Goal: Information Seeking & Learning: Learn about a topic

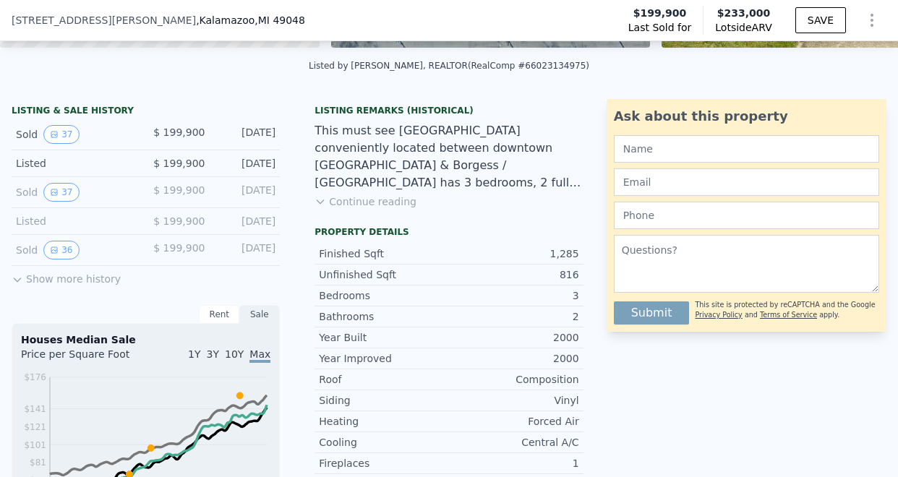
scroll to position [330, 0]
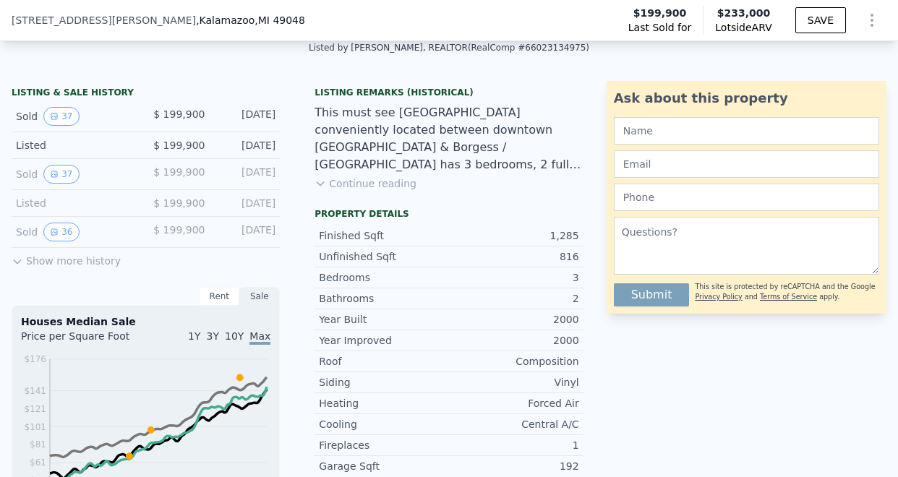
click at [92, 267] on button "Show more history" at bounding box center [66, 258] width 109 height 20
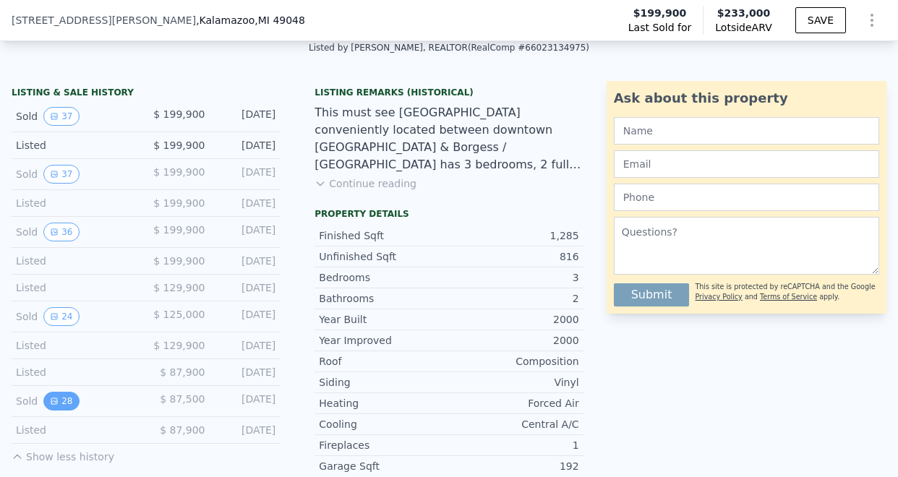
click at [60, 396] on button "28" at bounding box center [60, 401] width 35 height 19
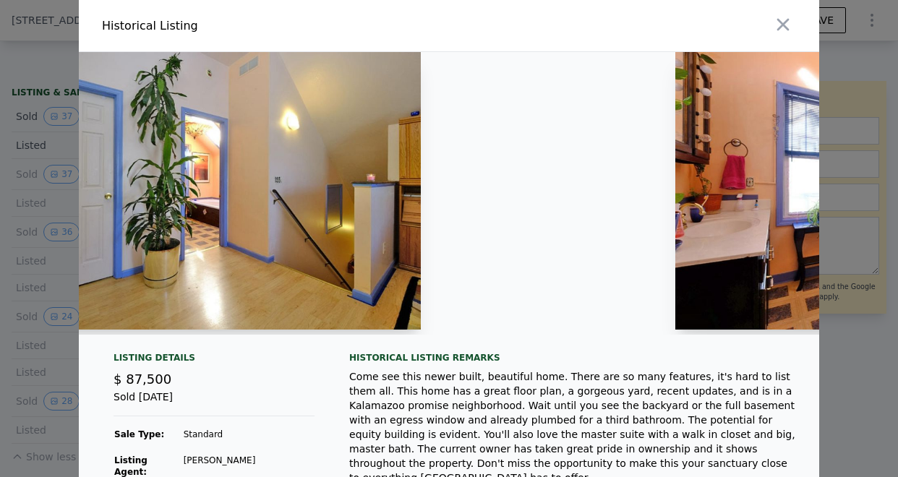
scroll to position [0, 5944]
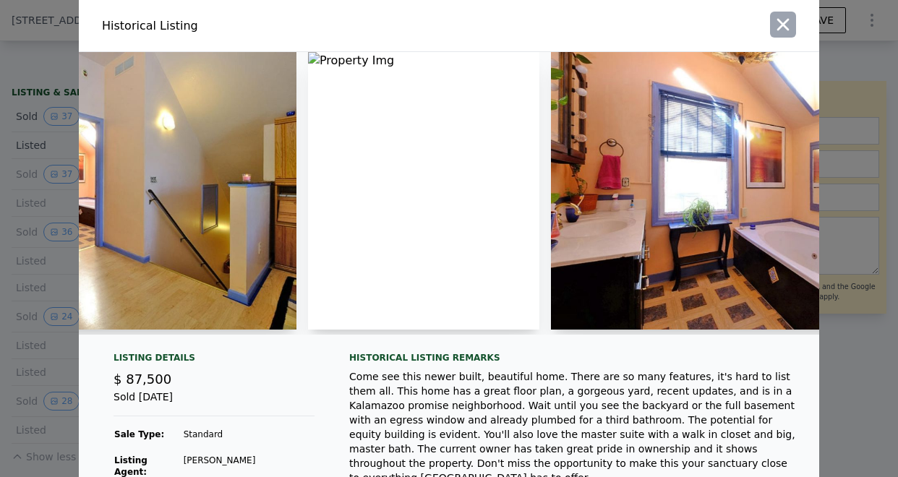
click at [789, 17] on icon "button" at bounding box center [783, 24] width 20 height 20
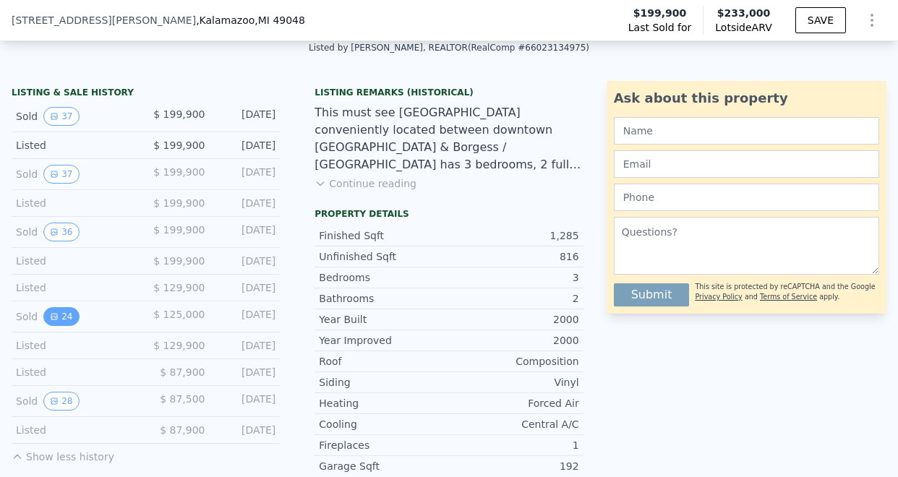
click at [61, 316] on button "24" at bounding box center [60, 316] width 35 height 19
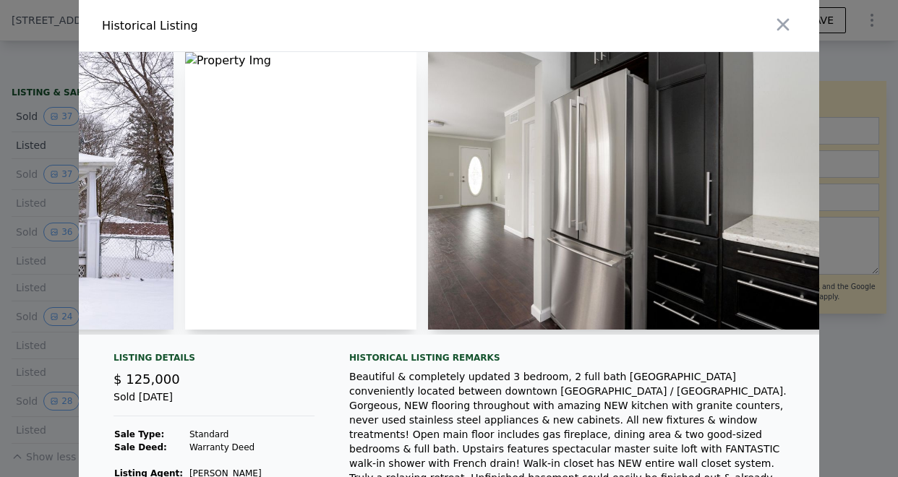
scroll to position [0, 345]
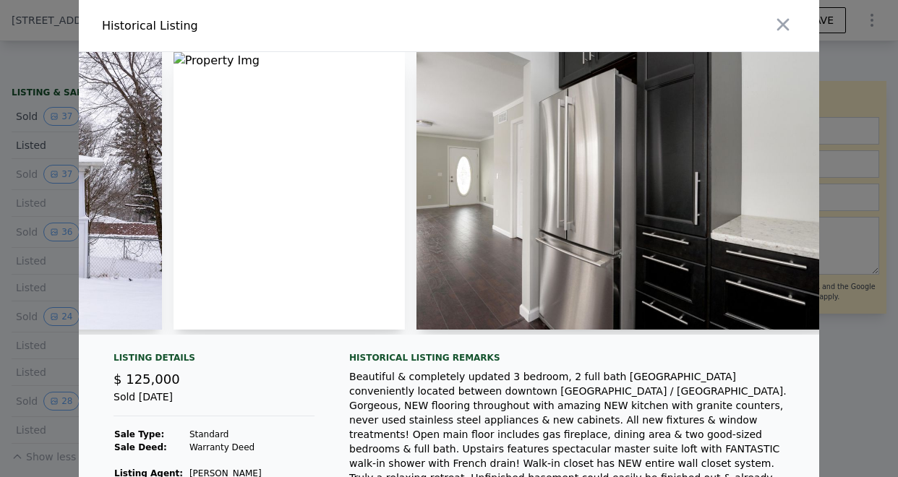
click at [520, 142] on img at bounding box center [624, 191] width 416 height 278
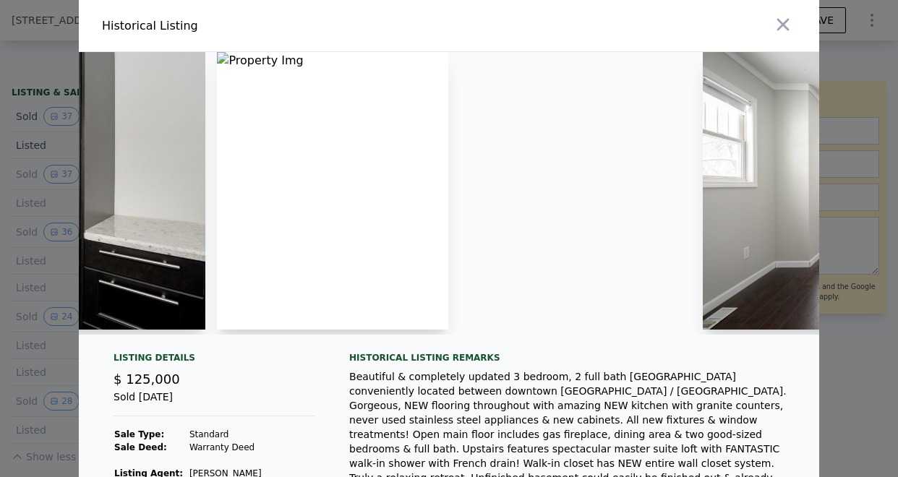
scroll to position [0, 978]
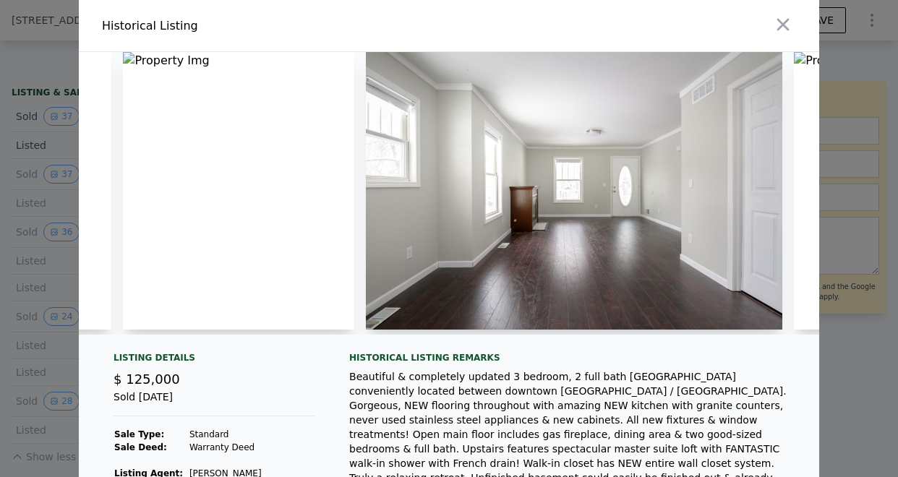
click at [515, 143] on img at bounding box center [574, 191] width 416 height 278
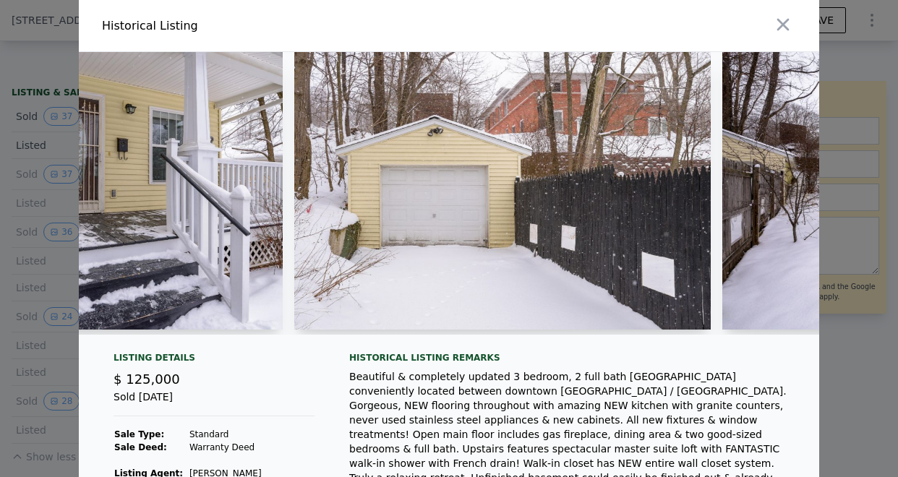
scroll to position [0, 6815]
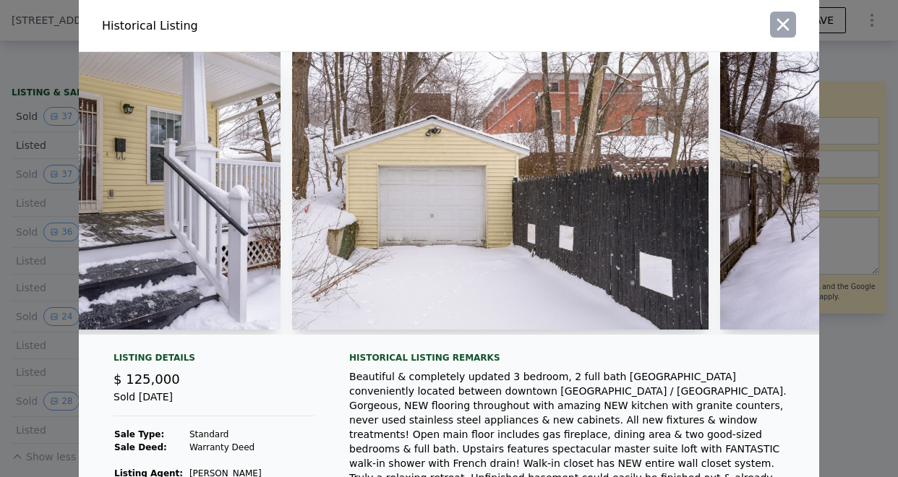
click at [779, 23] on icon "button" at bounding box center [783, 24] width 20 height 20
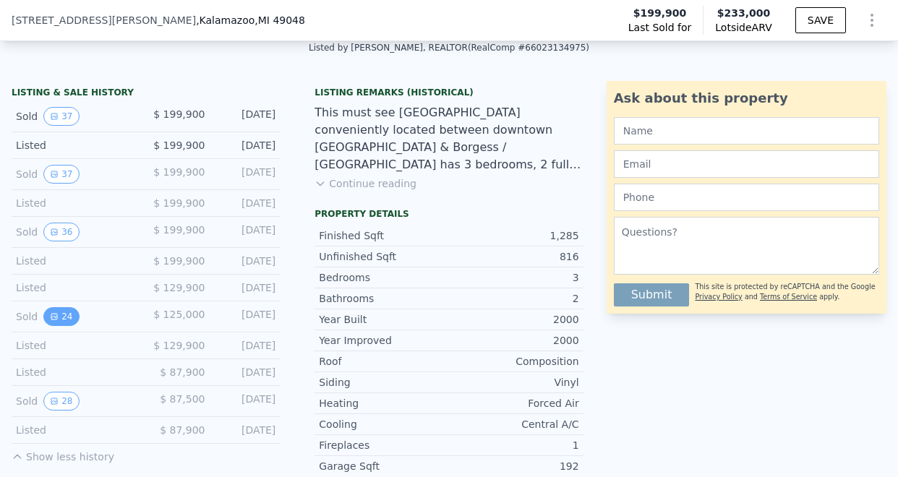
click at [61, 314] on button "24" at bounding box center [60, 316] width 35 height 19
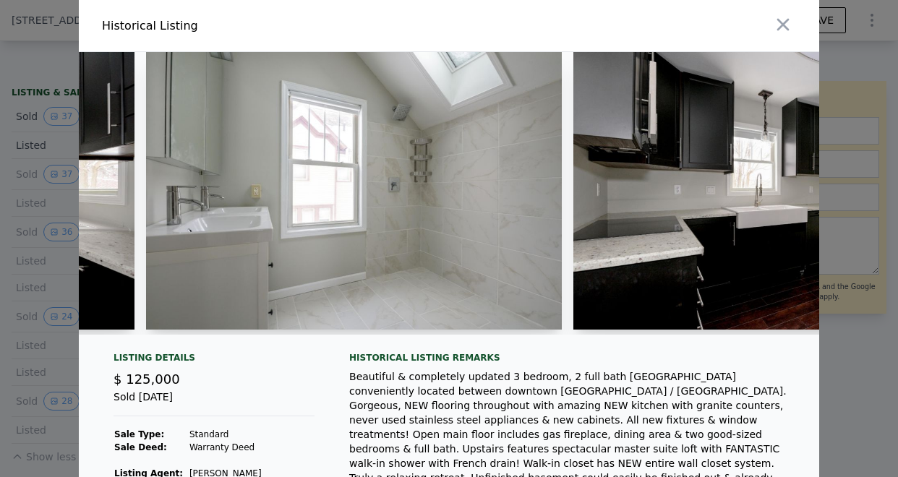
scroll to position [0, 3055]
click at [258, 242] on img at bounding box center [353, 191] width 416 height 278
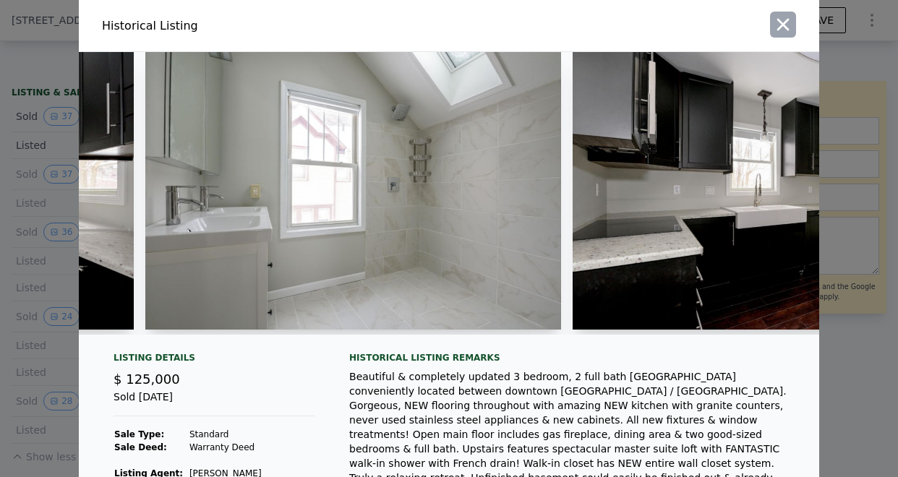
click at [778, 24] on icon "button" at bounding box center [783, 24] width 20 height 20
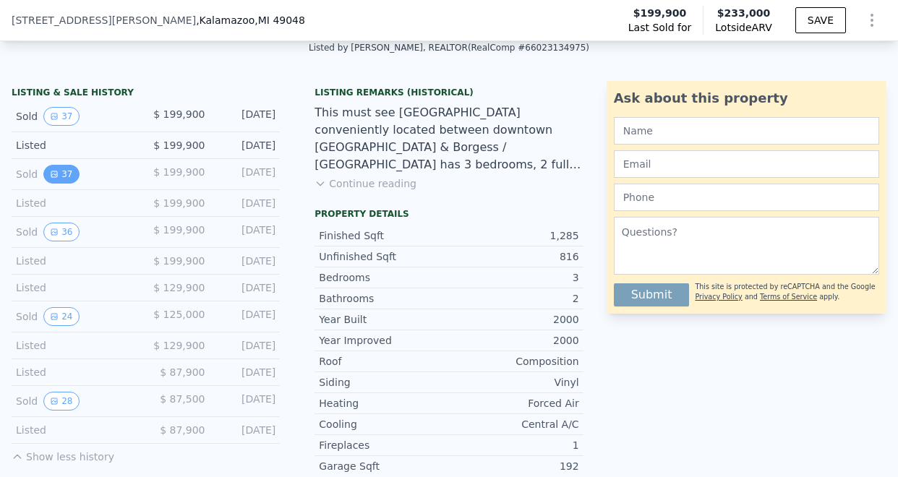
click at [61, 177] on button "37" at bounding box center [60, 174] width 35 height 19
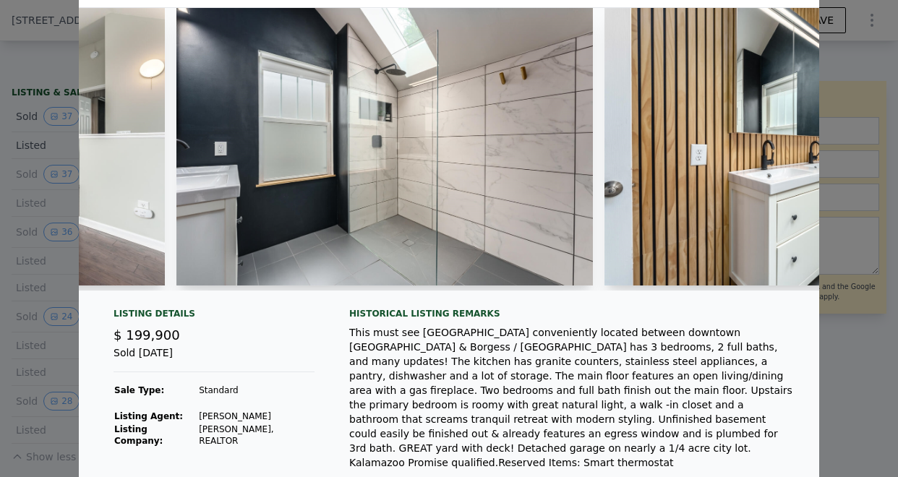
scroll to position [0, 0]
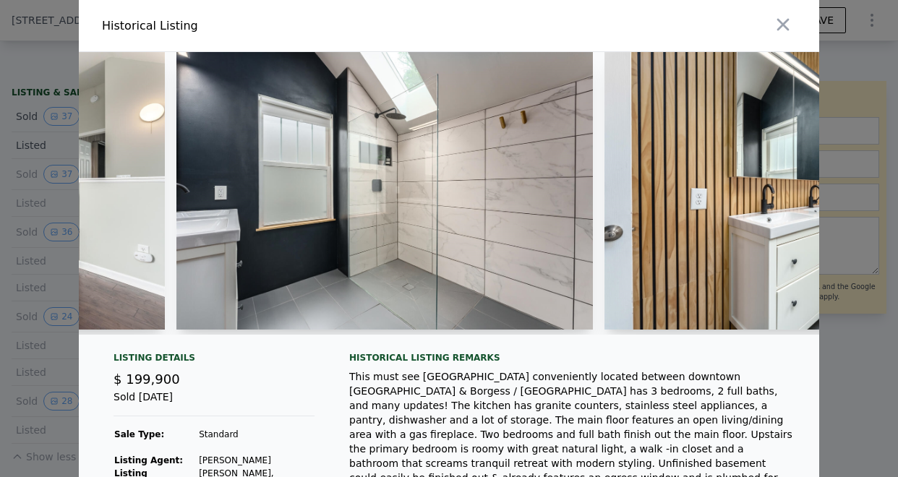
click at [368, 221] on img at bounding box center [384, 191] width 416 height 278
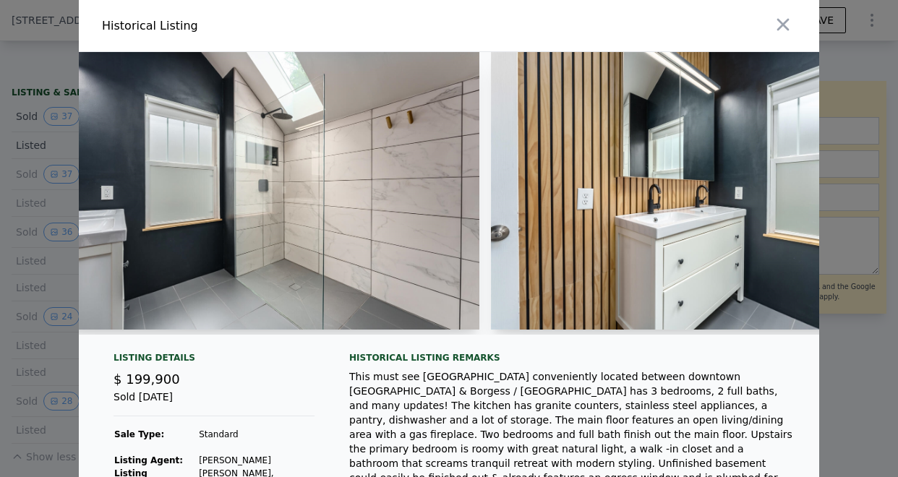
scroll to position [0, 8156]
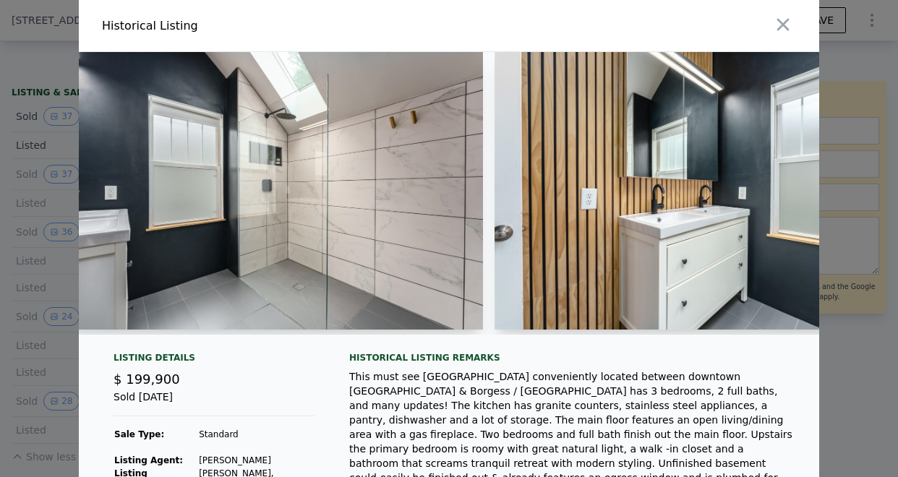
click at [287, 232] on img at bounding box center [274, 191] width 416 height 278
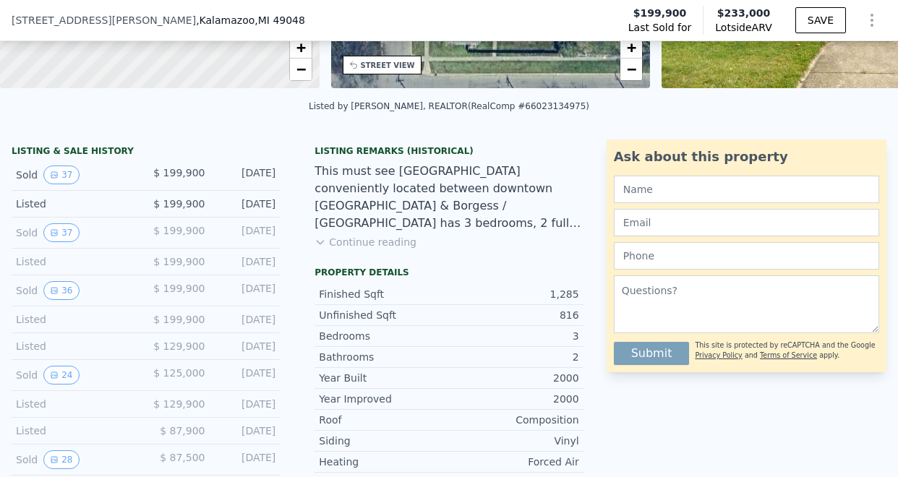
scroll to position [273, 0]
